Goal: Information Seeking & Learning: Learn about a topic

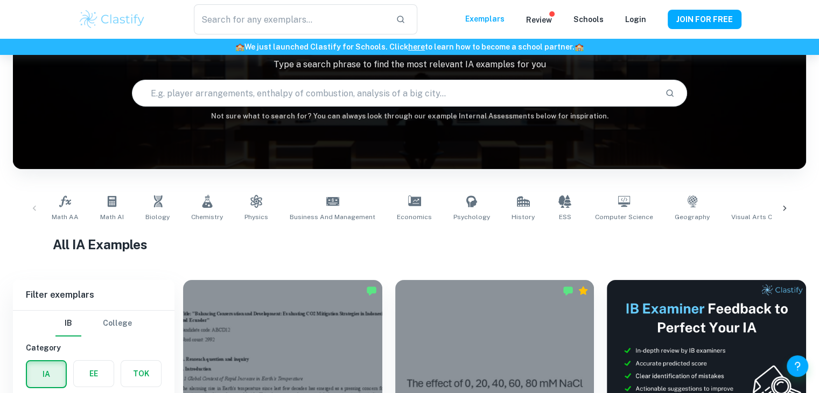
scroll to position [83, 0]
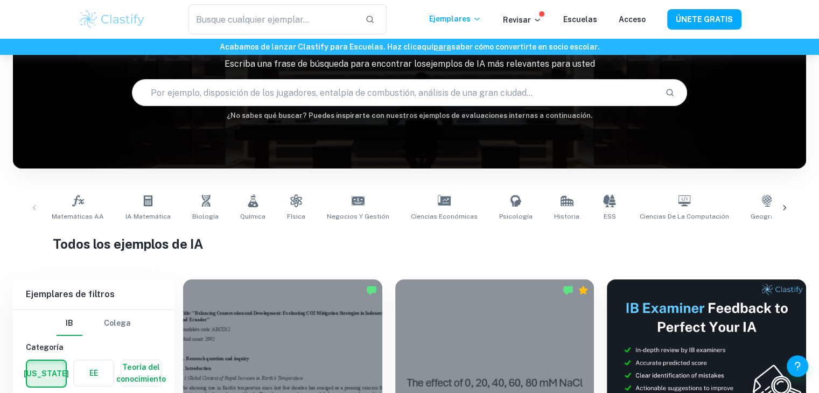
click at [515, 85] on input "text" at bounding box center [394, 93] width 524 height 30
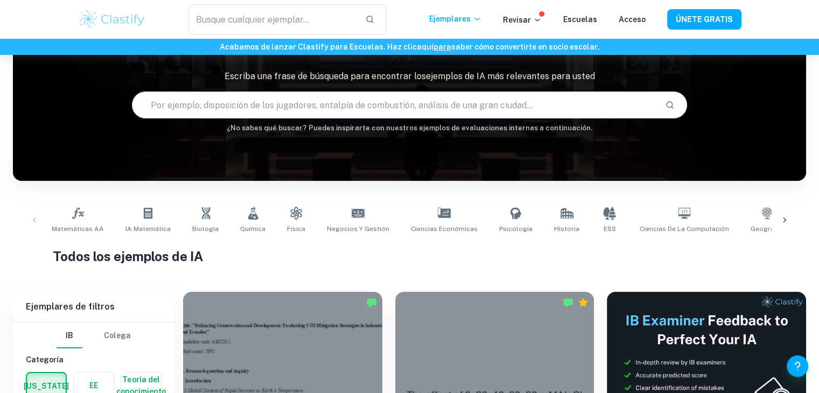
scroll to position [69, 0]
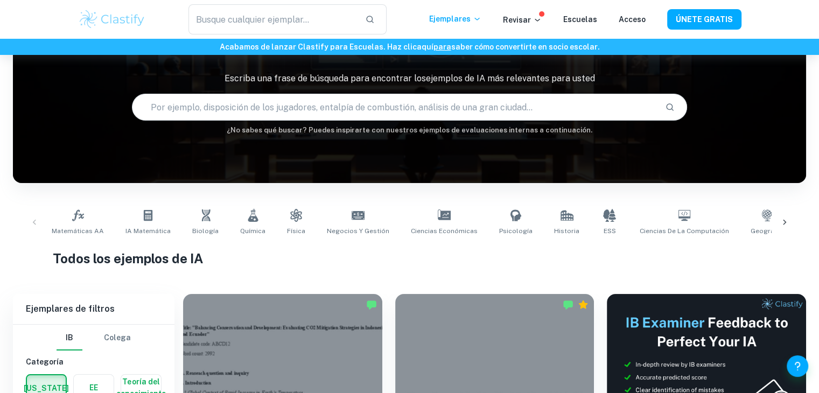
click at [487, 102] on input "text" at bounding box center [394, 107] width 524 height 30
click at [481, 106] on input "text" at bounding box center [394, 107] width 524 height 30
click at [250, 108] on input "text" at bounding box center [394, 107] width 524 height 30
type input "c"
type input "internas de sas"
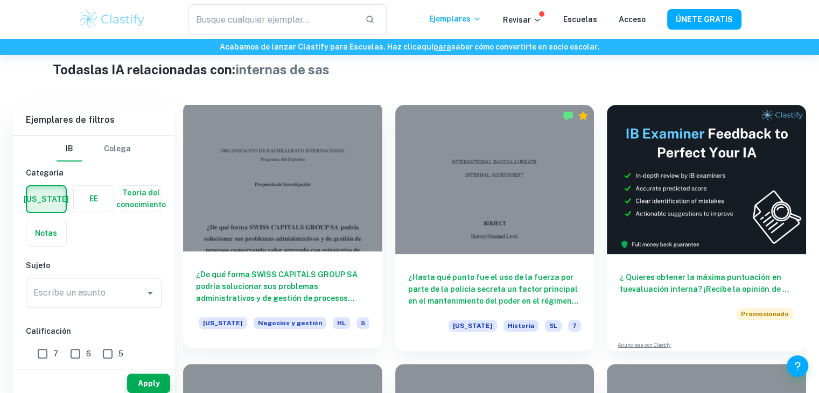
scroll to position [269, 0]
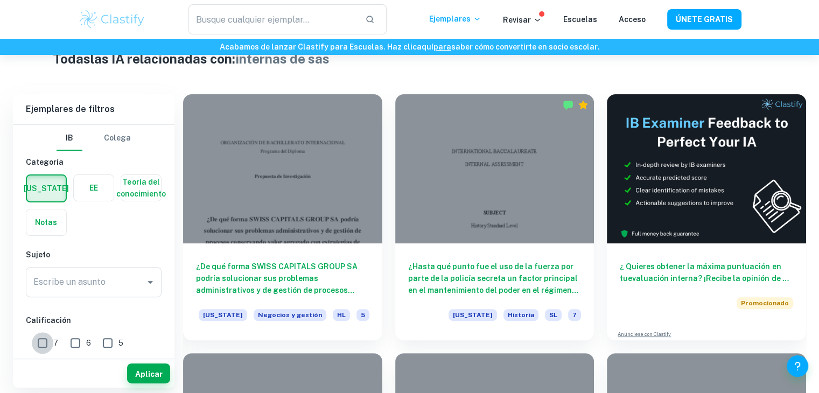
click at [46, 342] on input "7" at bounding box center [43, 343] width 22 height 22
checkbox input "true"
click at [146, 374] on font "Aplicar" at bounding box center [148, 373] width 27 height 9
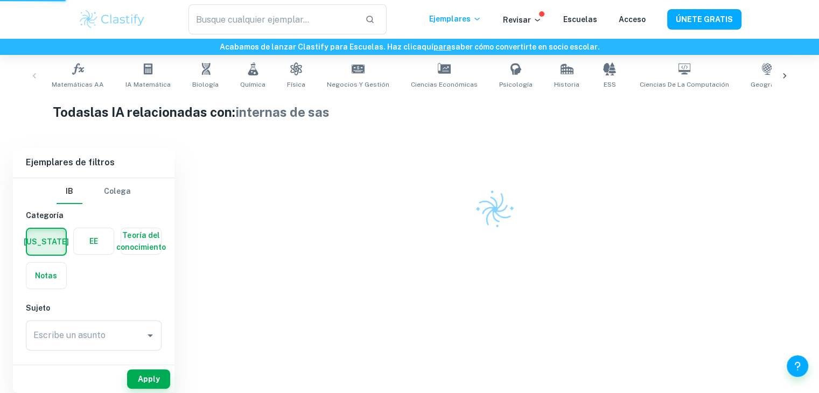
scroll to position [199, 0]
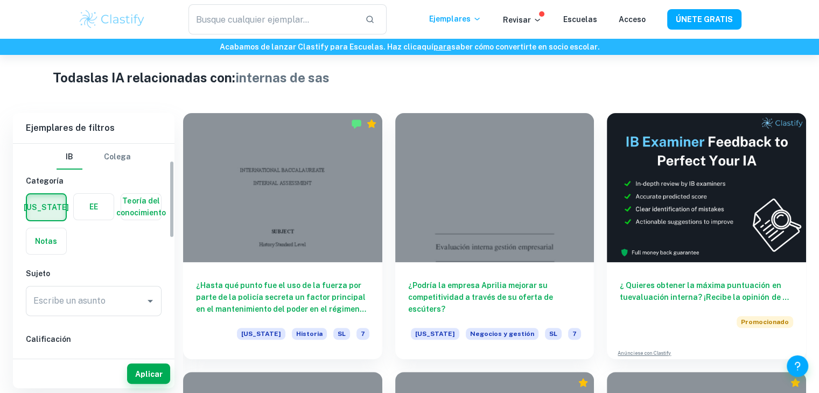
scroll to position [56, 0]
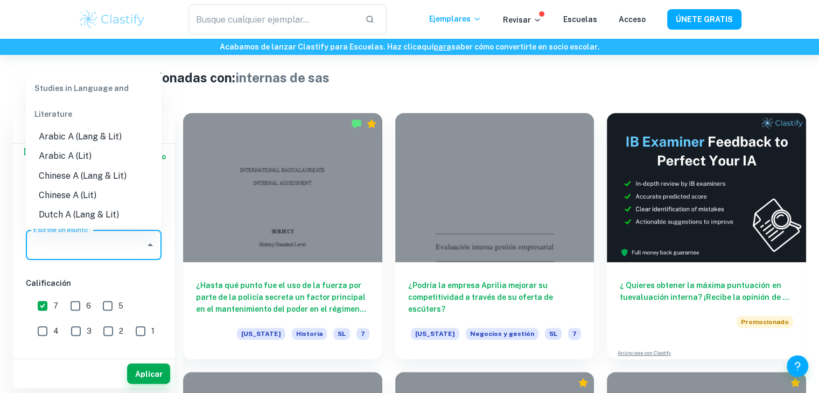
click at [123, 252] on input "Escribe un asunto" at bounding box center [86, 245] width 110 height 20
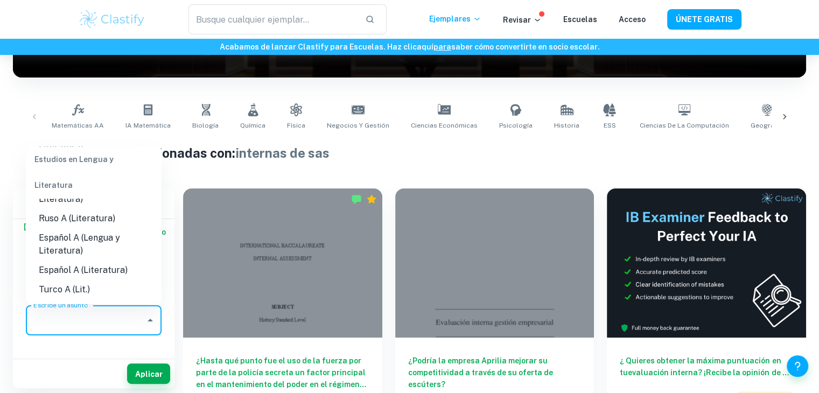
scroll to position [595, 0]
click at [119, 246] on font "Español A (Lengua y Literatura)" at bounding box center [96, 243] width 114 height 26
type input "Spanish A (Lang & Lit)"
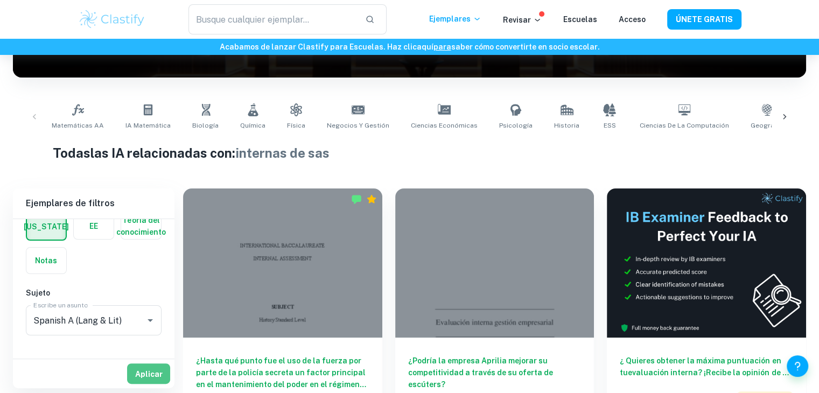
click at [140, 367] on font "Aplicar" at bounding box center [148, 373] width 27 height 13
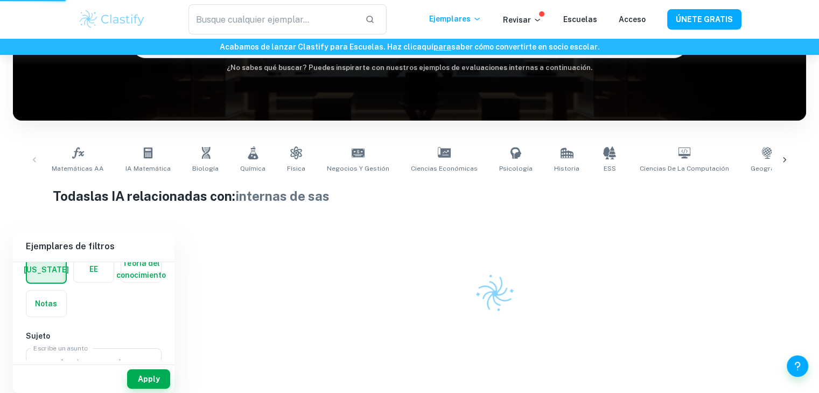
scroll to position [131, 0]
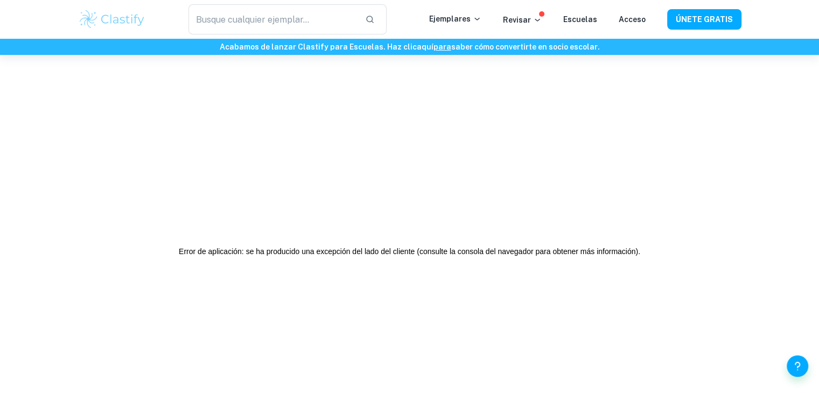
click at [131, 18] on img at bounding box center [112, 20] width 68 height 22
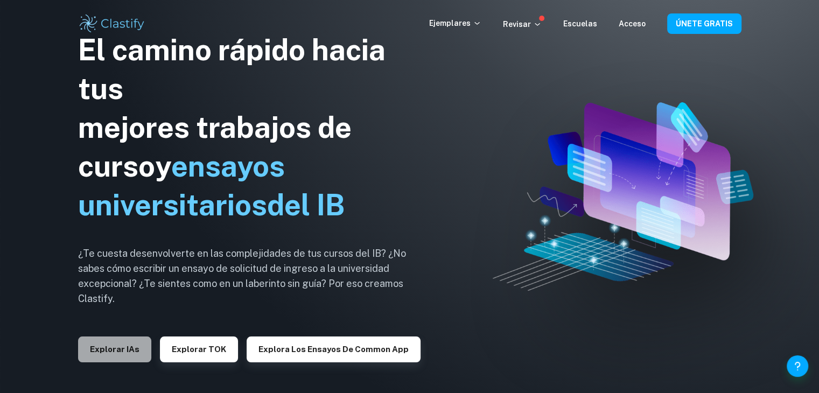
click at [130, 343] on font "Explorar IAs" at bounding box center [115, 349] width 50 height 15
